Goal: Book appointment/travel/reservation

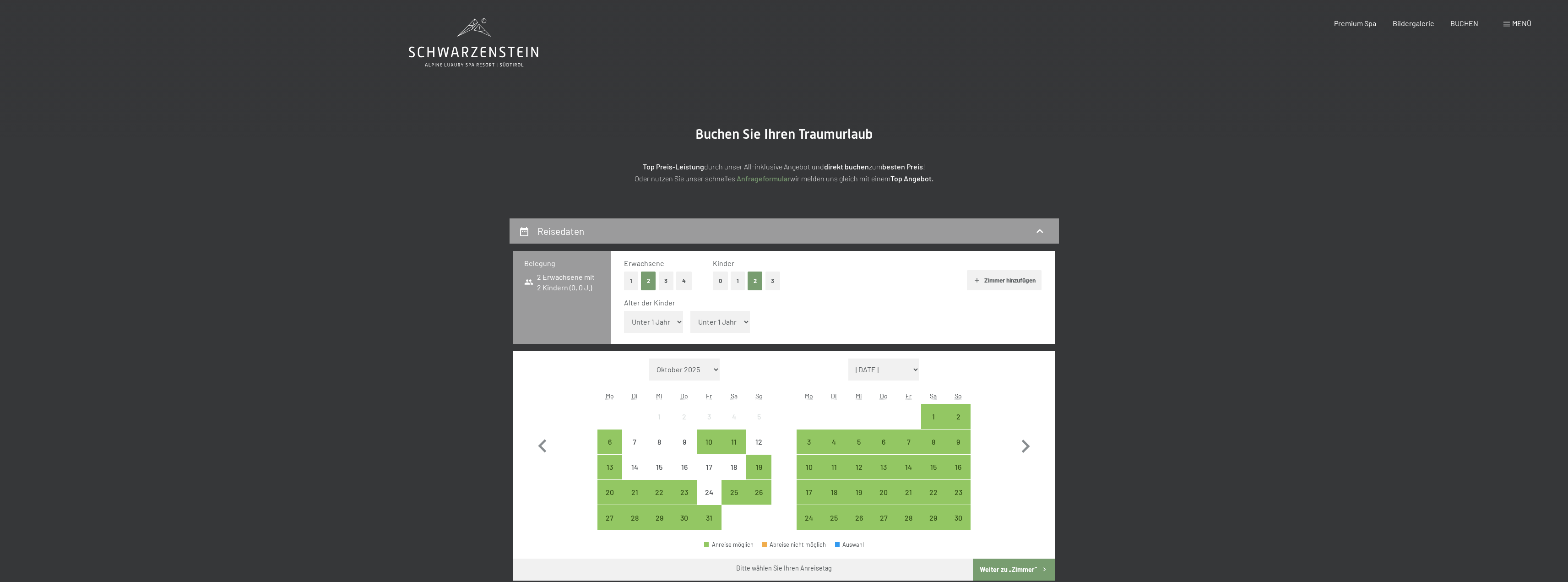
select select "9"
click at [624, 311] on select "Unter 1 Jahr 1 Jahr 2 Jahre 3 Jahre 4 Jahre 5 Jahre 6 Jahre 7 Jahre 8 Jahre 9 J…" at bounding box center [654, 322] width 60 height 22
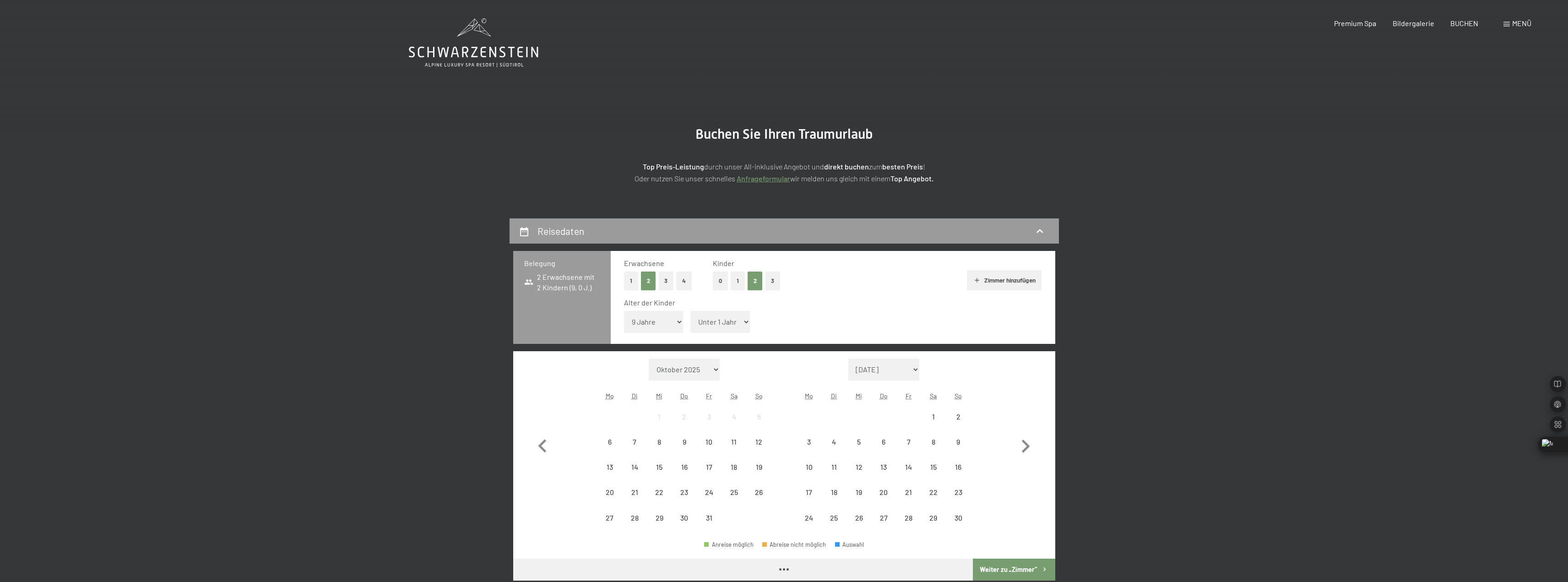
click at [708, 323] on select "Unter 1 Jahr 1 Jahr 2 Jahre 3 Jahre 4 Jahre 5 Jahre 6 Jahre 7 Jahre 8 Jahre 9 J…" at bounding box center [720, 322] width 60 height 22
select select "6"
click at [690, 311] on select "Unter 1 Jahr 1 Jahr 2 Jahre 3 Jahre 4 Jahre 5 Jahre 6 Jahre 7 Jahre 8 Jahre 9 J…" at bounding box center [720, 322] width 60 height 22
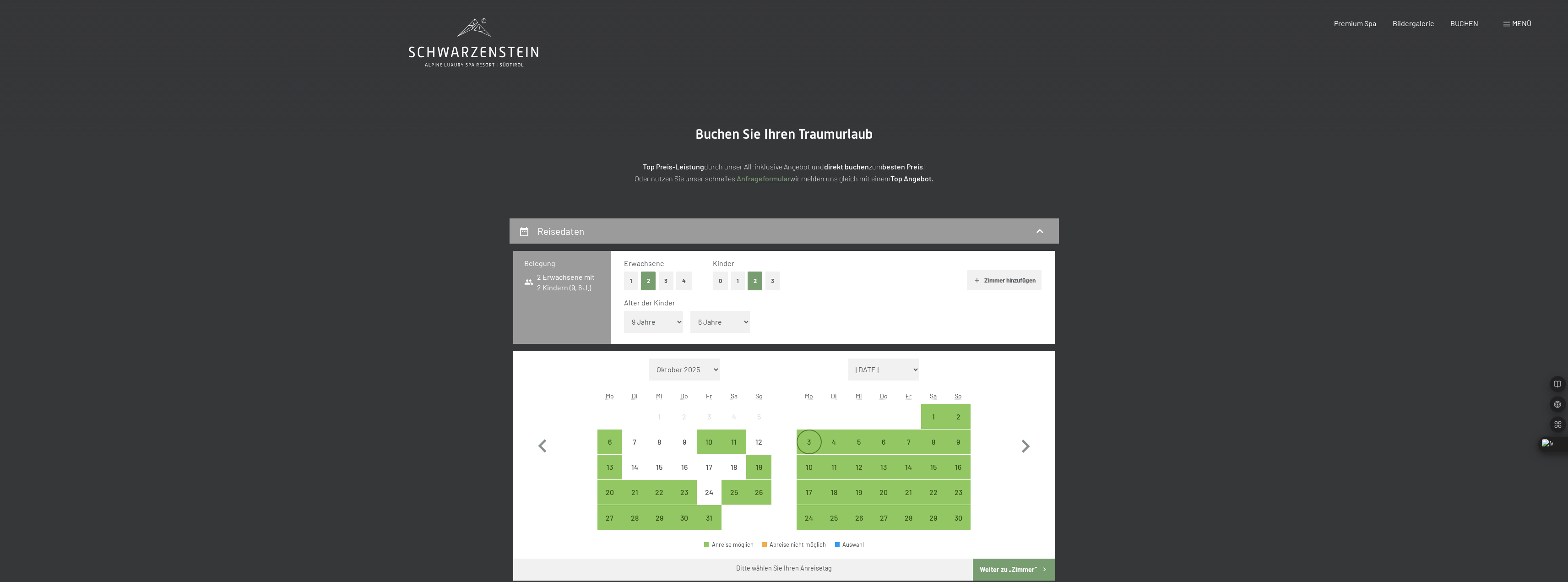
click at [810, 438] on div "3" at bounding box center [809, 450] width 23 height 23
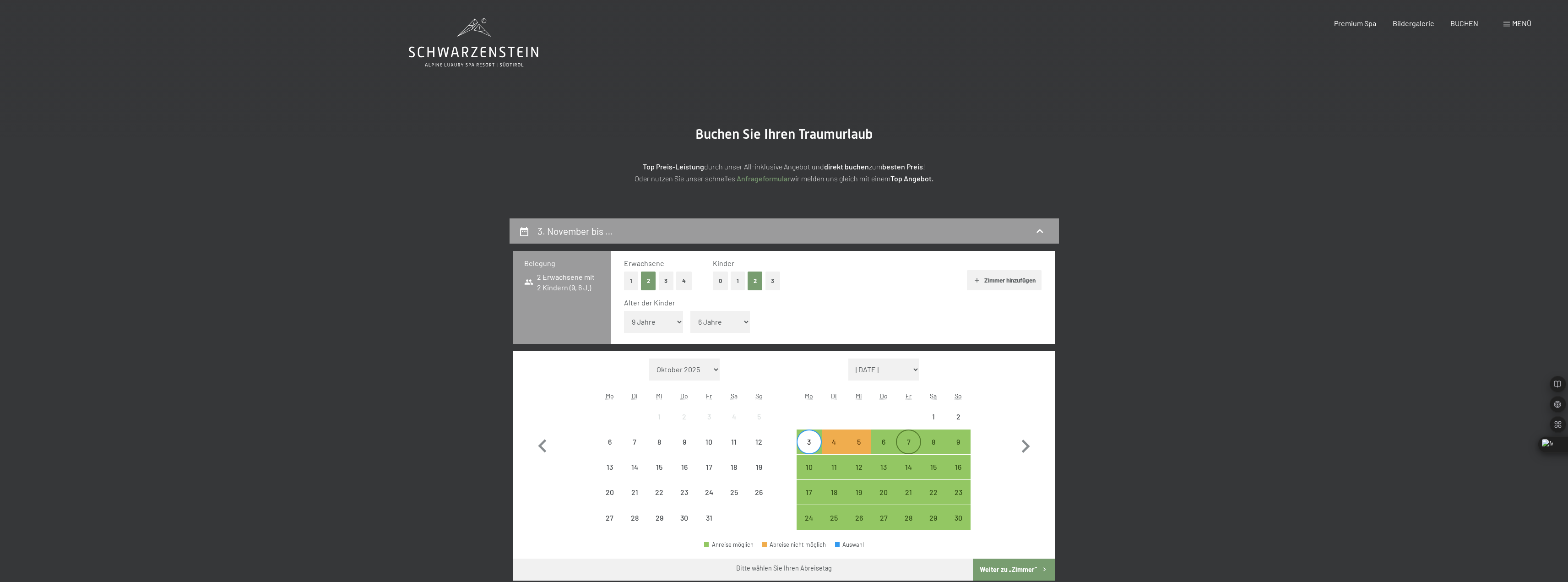
click at [908, 438] on div "7" at bounding box center [908, 450] width 23 height 23
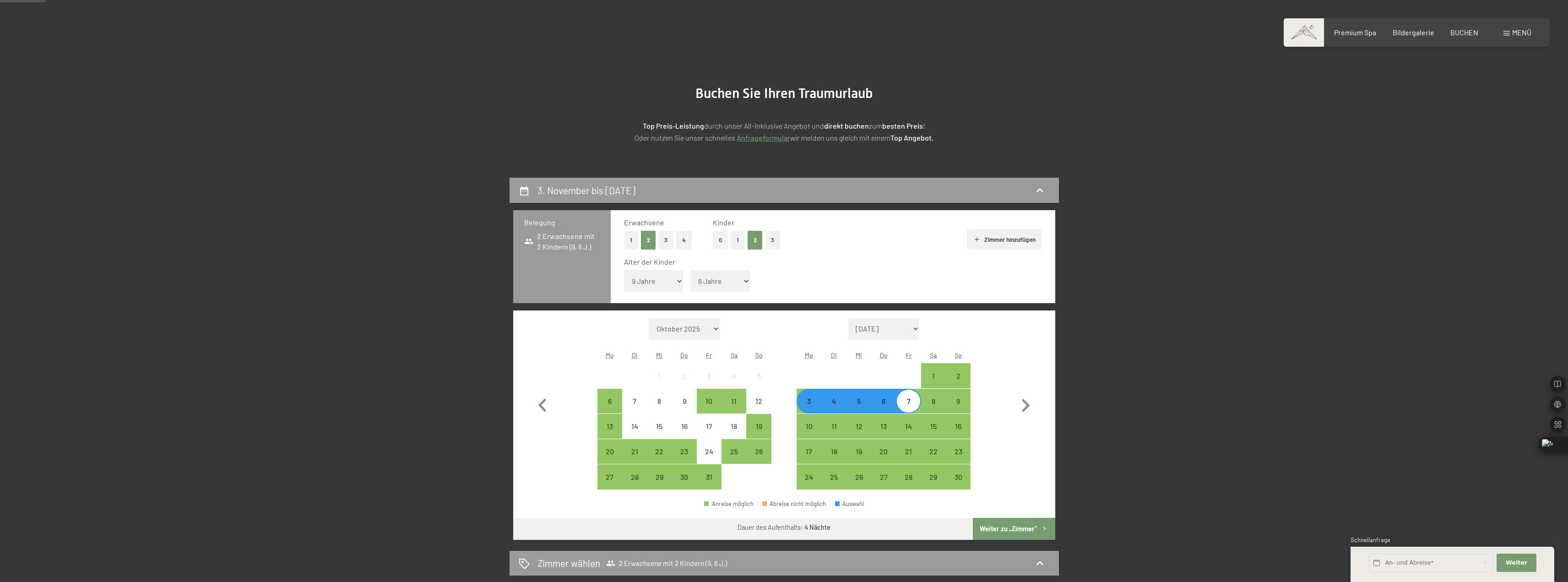
scroll to position [46, 0]
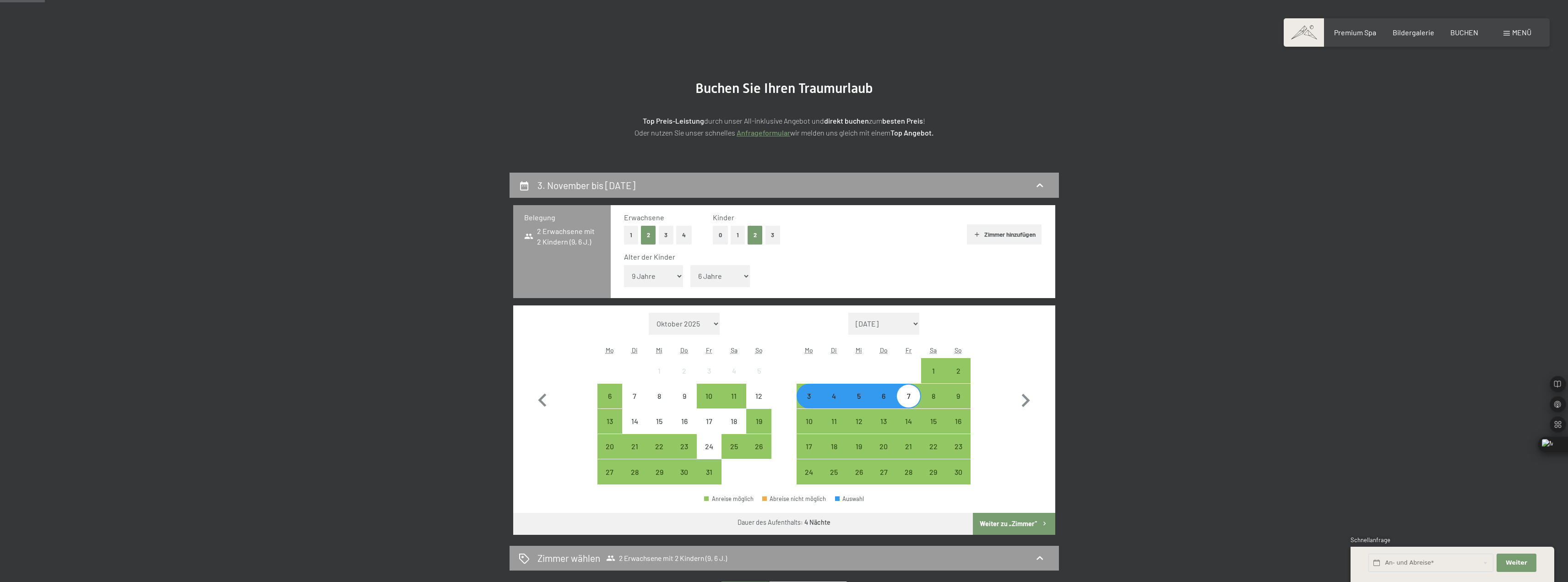
click at [1006, 522] on button "Weiter zu „Zimmer“" at bounding box center [1013, 524] width 82 height 22
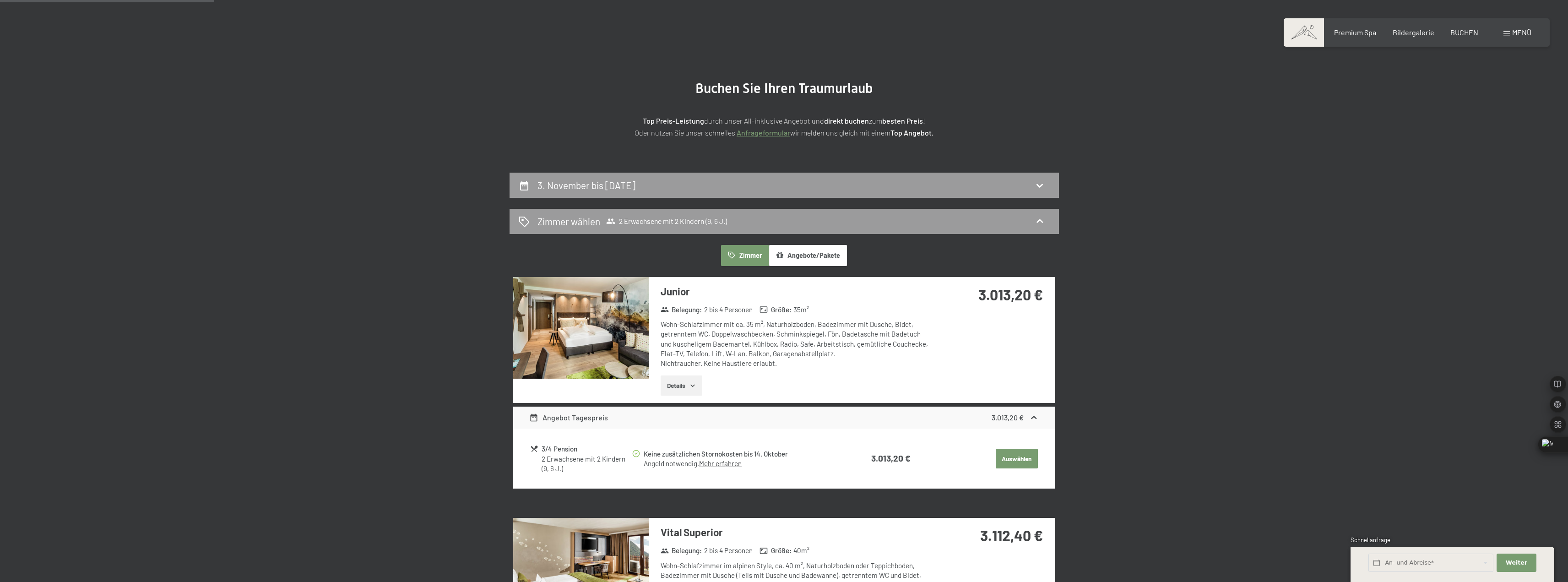
scroll to position [219, 0]
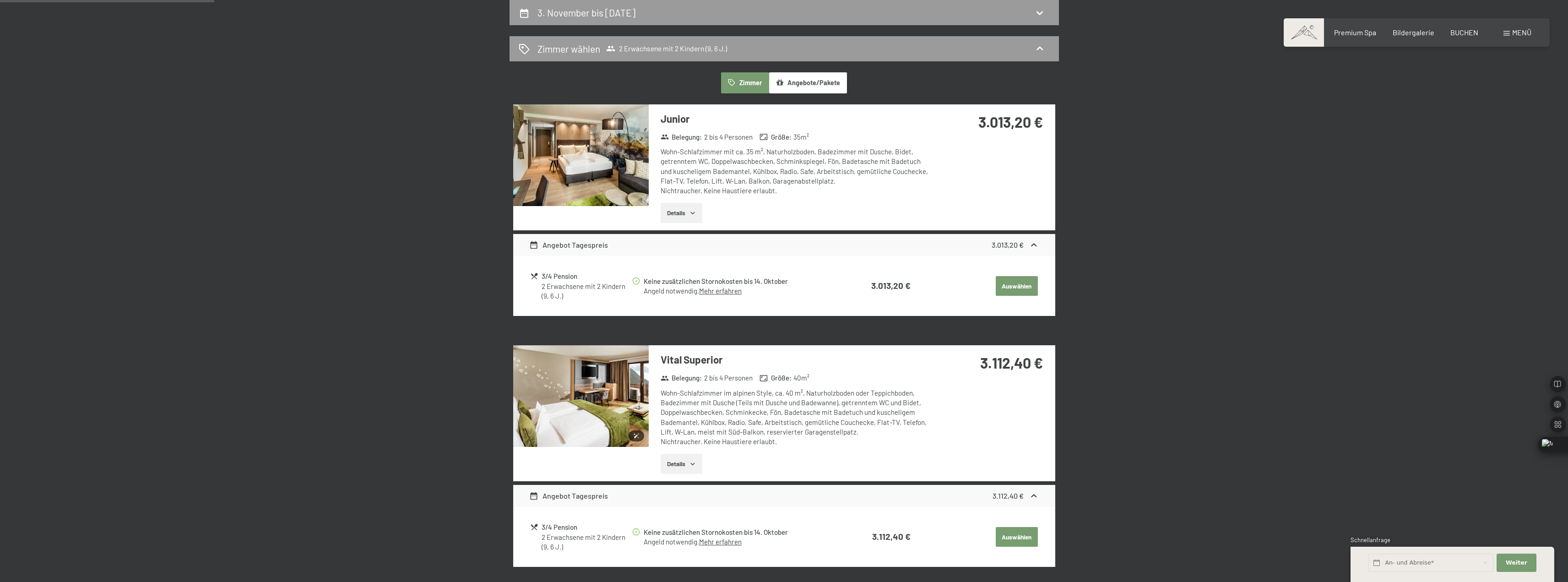
click at [598, 408] on img at bounding box center [581, 396] width 136 height 102
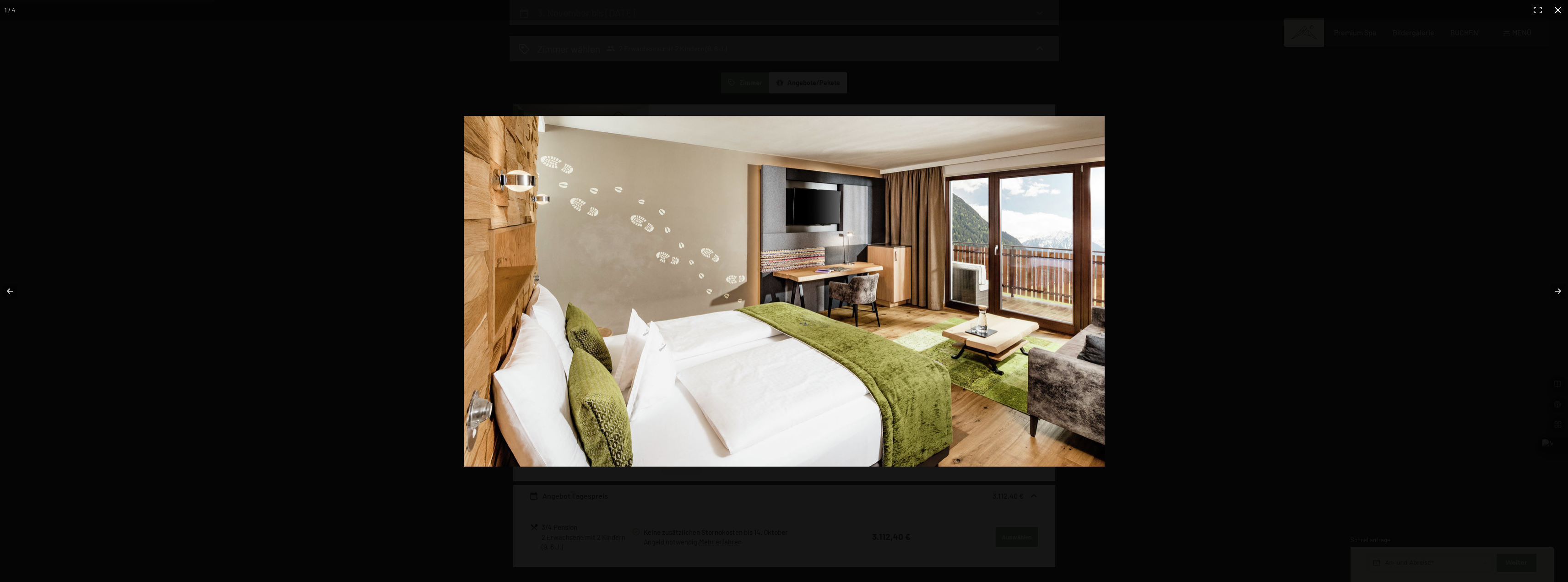
click at [1180, 184] on div at bounding box center [971, 304] width 1015 height 377
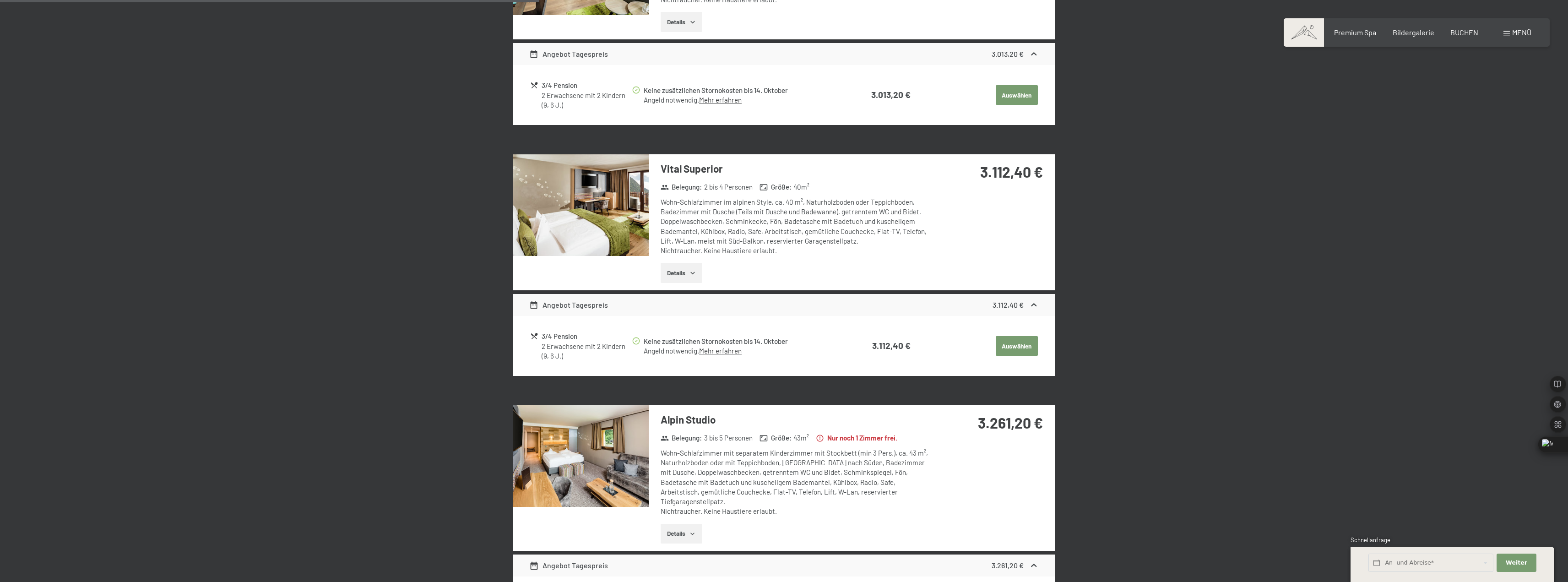
scroll to position [447, 0]
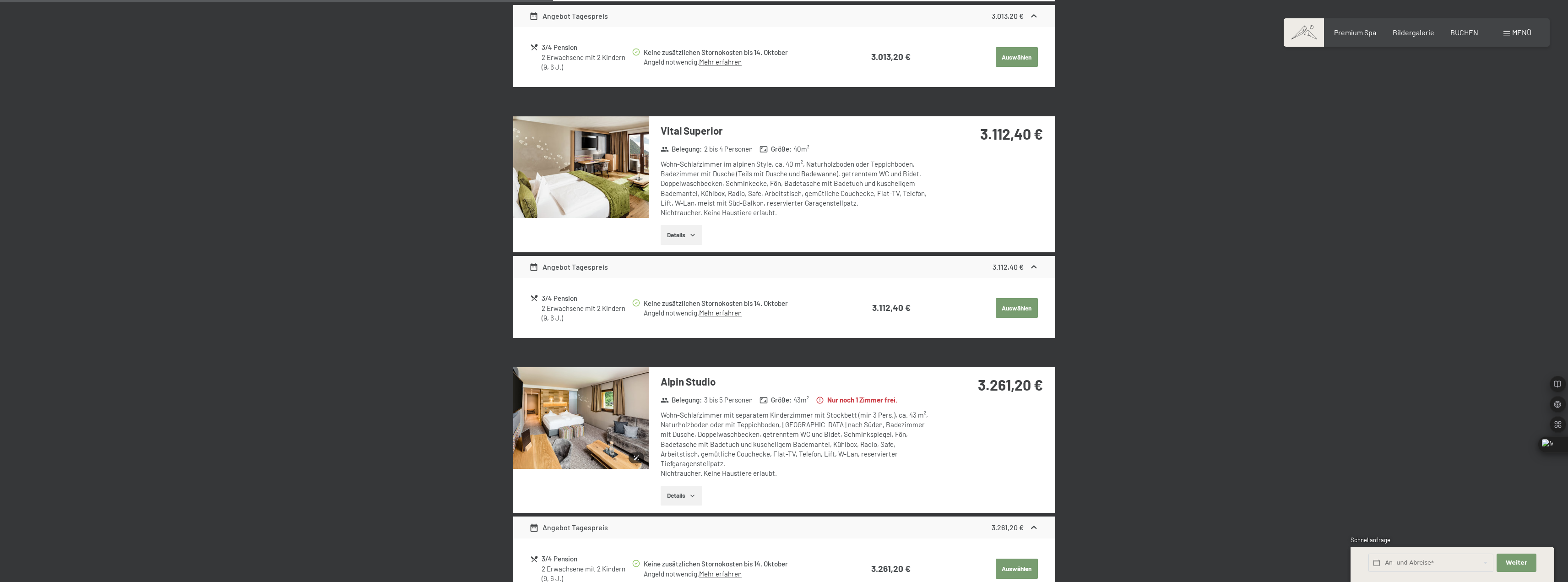
click at [568, 394] on img at bounding box center [581, 418] width 136 height 102
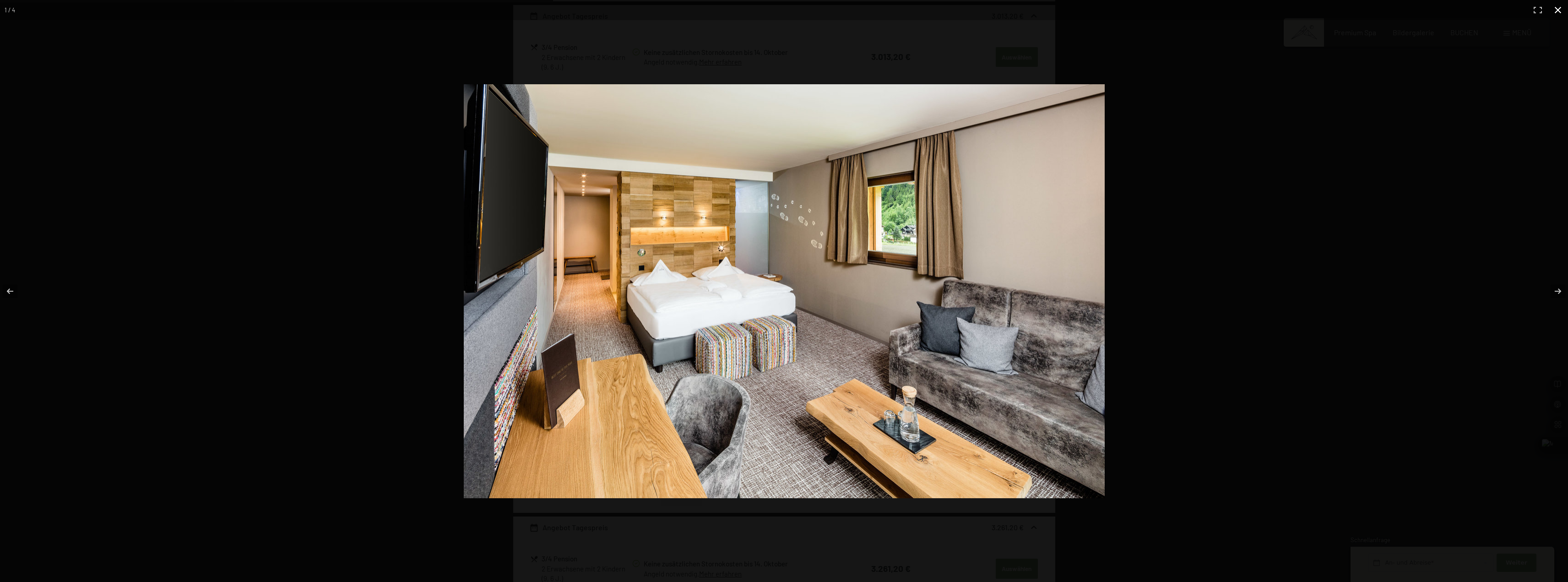
click at [1198, 250] on div at bounding box center [1063, 306] width 1198 height 444
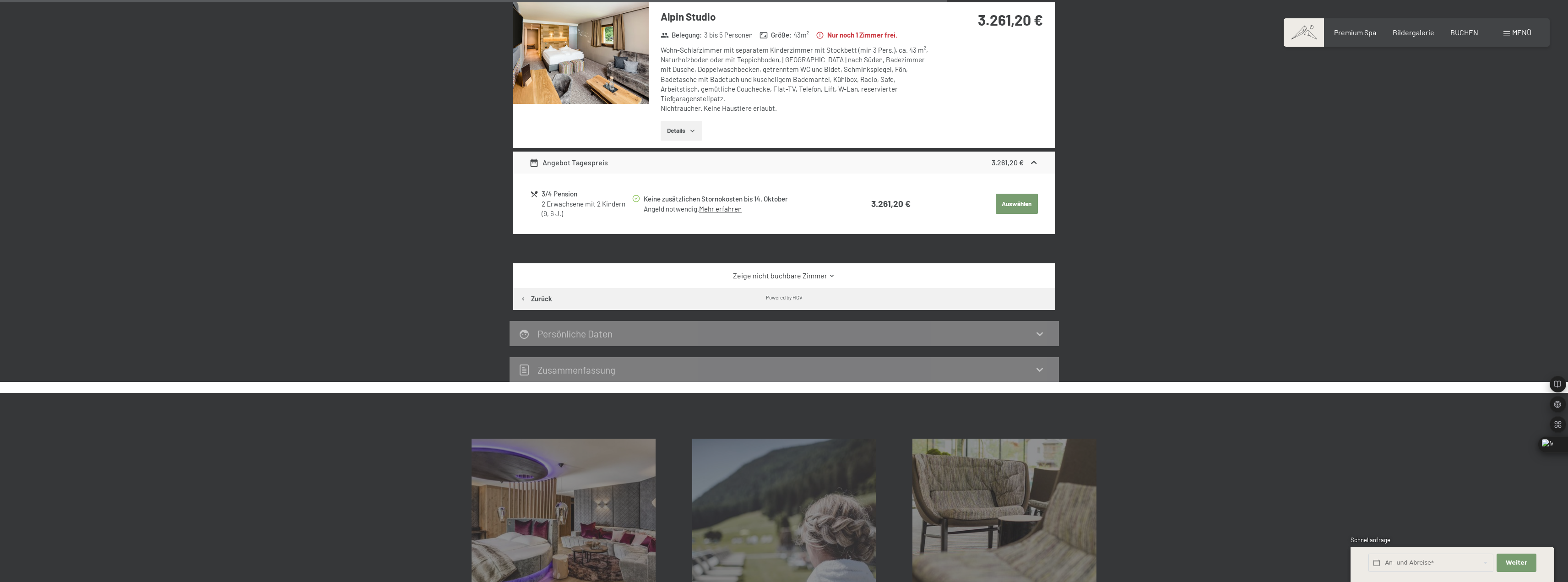
scroll to position [814, 0]
